Goal: Task Accomplishment & Management: Use online tool/utility

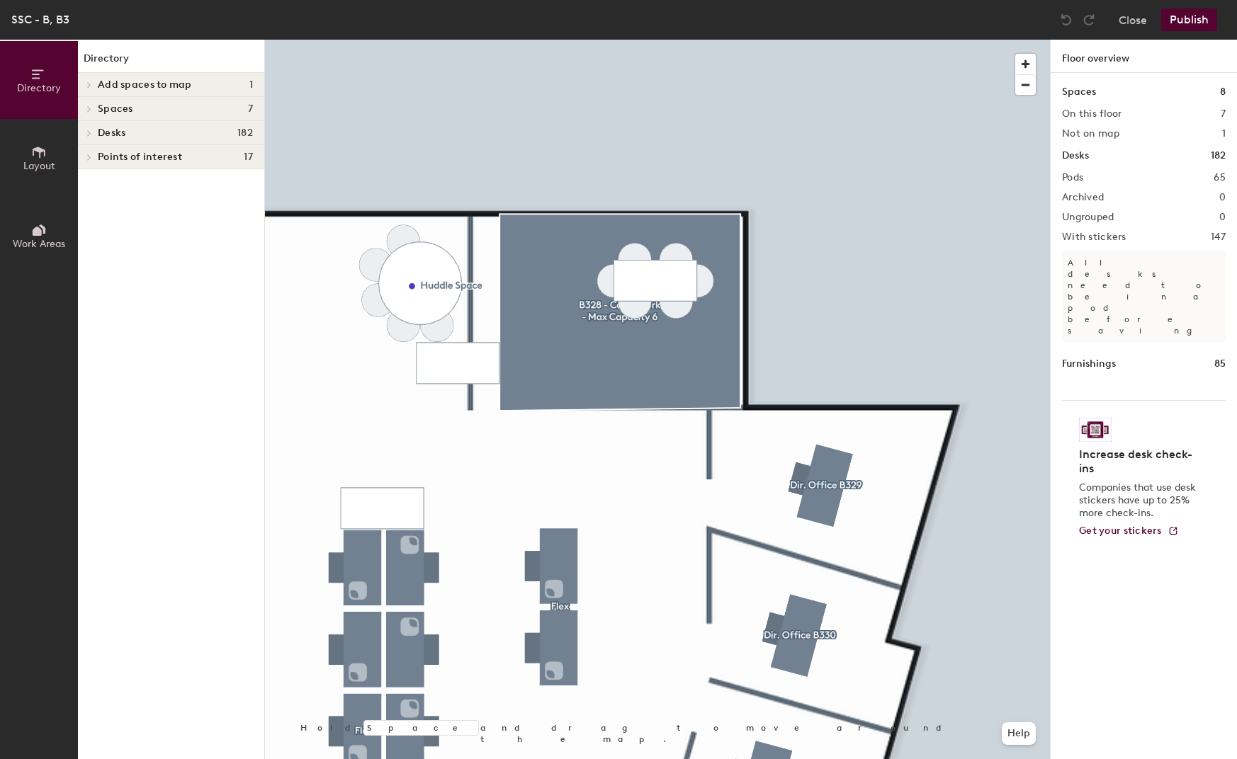
click at [537, 40] on div at bounding box center [657, 40] width 785 height 0
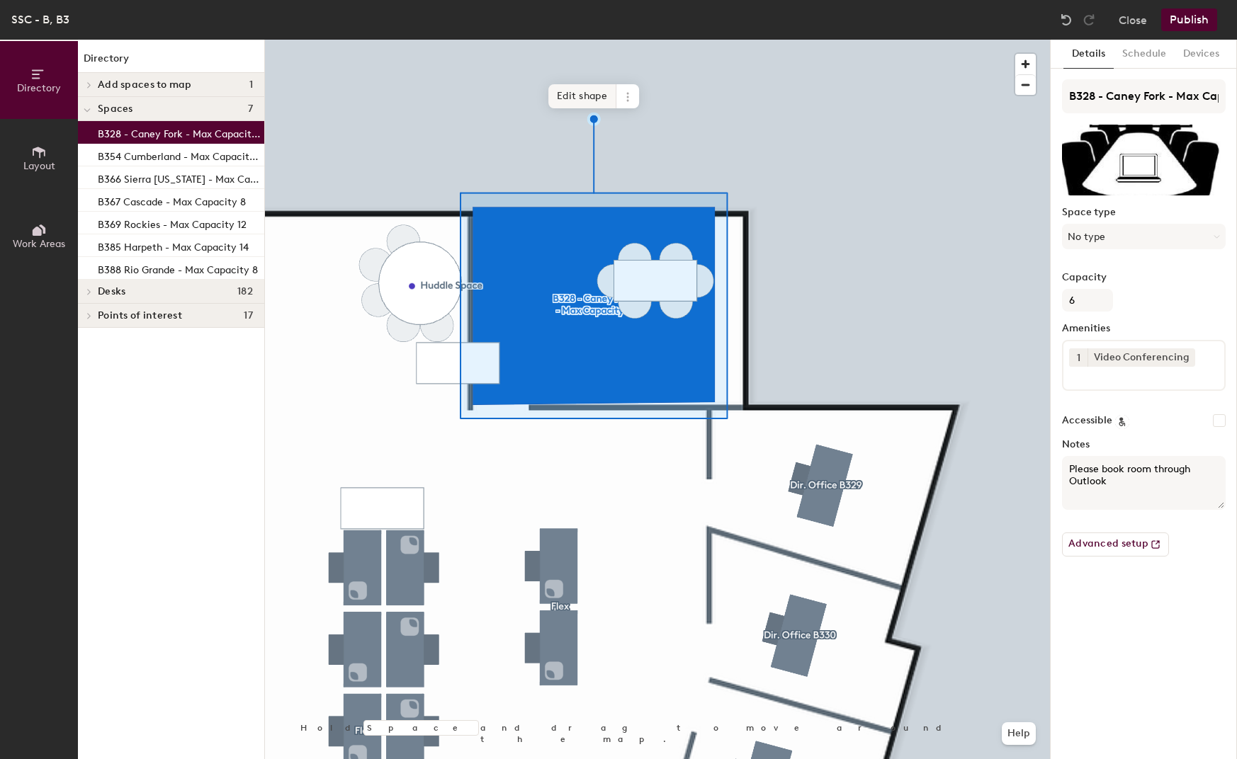
click at [586, 96] on span "Edit shape" at bounding box center [582, 96] width 68 height 24
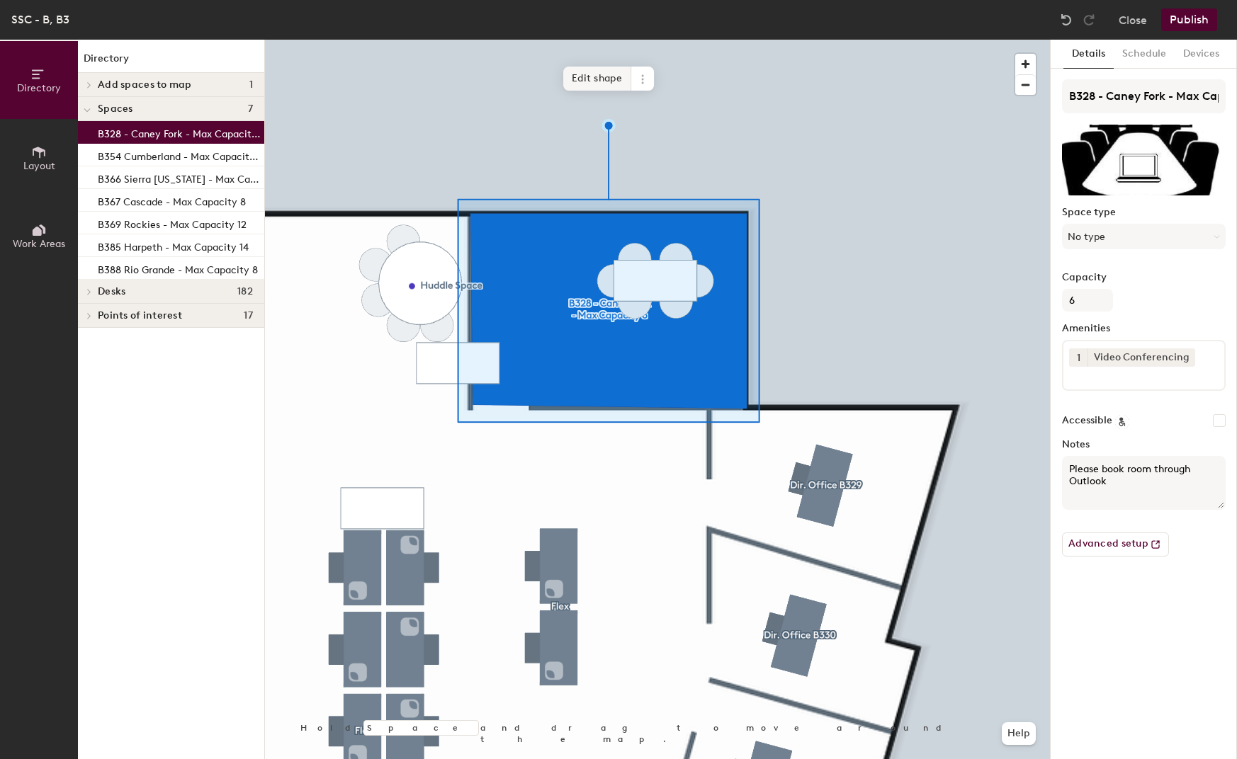
click at [606, 74] on span "Edit shape" at bounding box center [597, 79] width 68 height 24
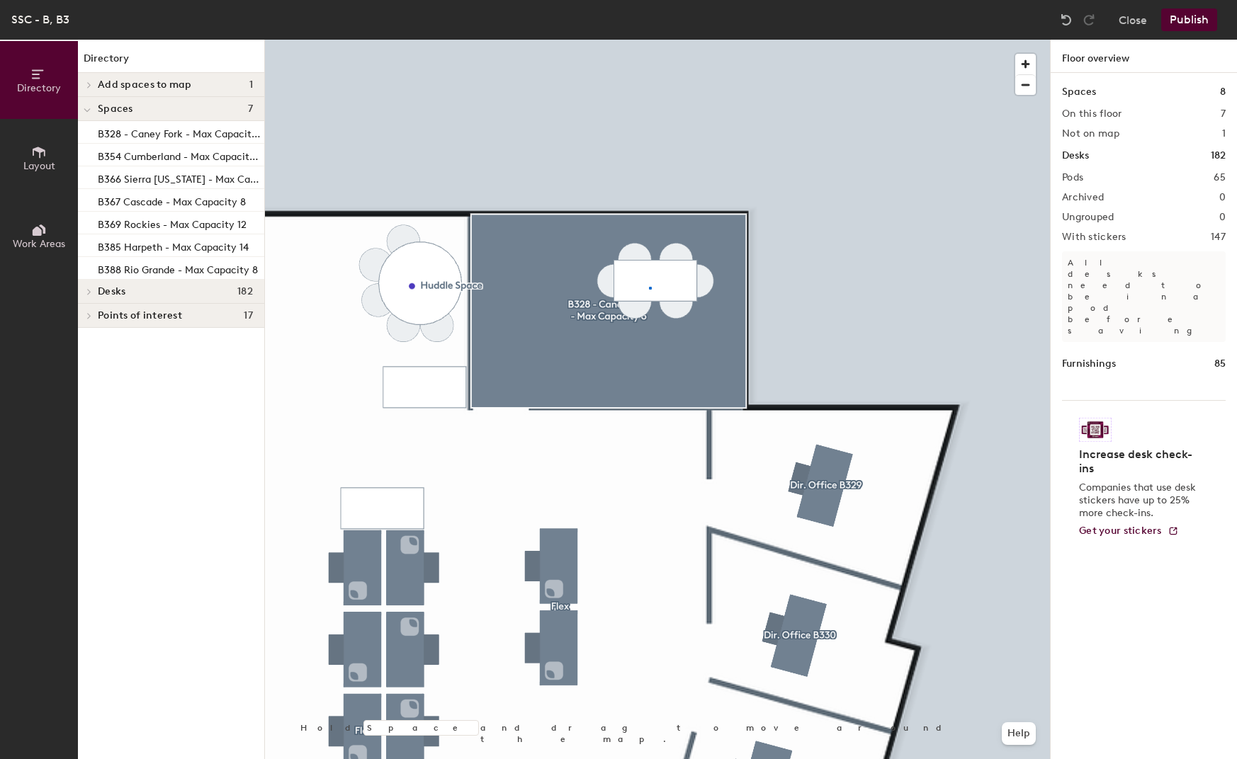
click at [649, 40] on div at bounding box center [657, 40] width 785 height 0
click at [620, 40] on div at bounding box center [657, 40] width 785 height 0
click at [695, 40] on div at bounding box center [657, 40] width 785 height 0
click at [1193, 18] on button "Publish" at bounding box center [1189, 19] width 56 height 23
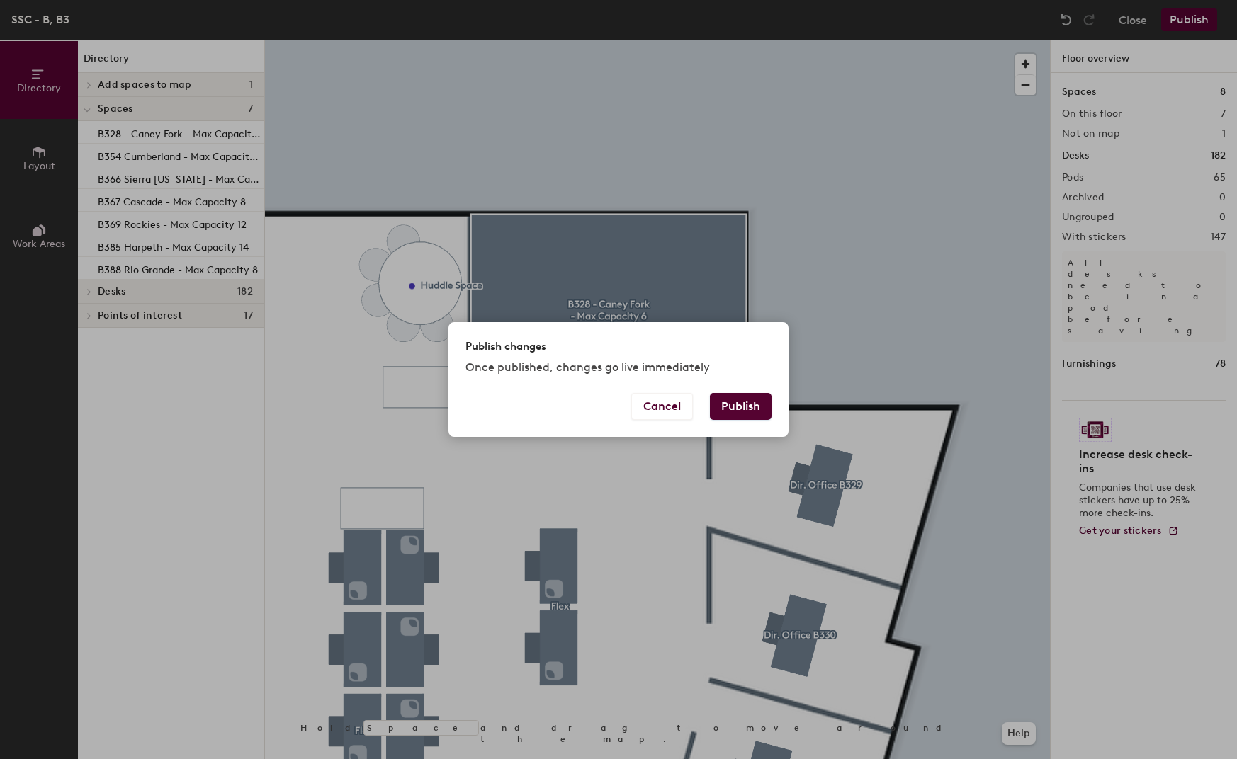
click at [733, 402] on button "Publish" at bounding box center [741, 406] width 62 height 27
